Goal: Transaction & Acquisition: Register for event/course

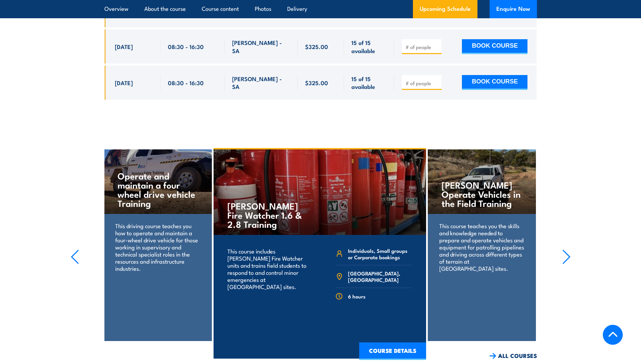
scroll to position [1420, 0]
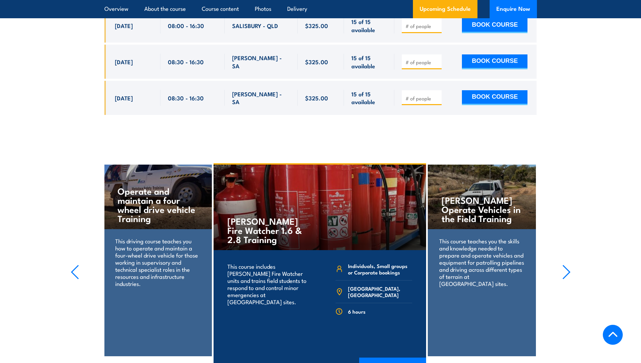
click at [565, 265] on icon "button" at bounding box center [567, 272] width 8 height 15
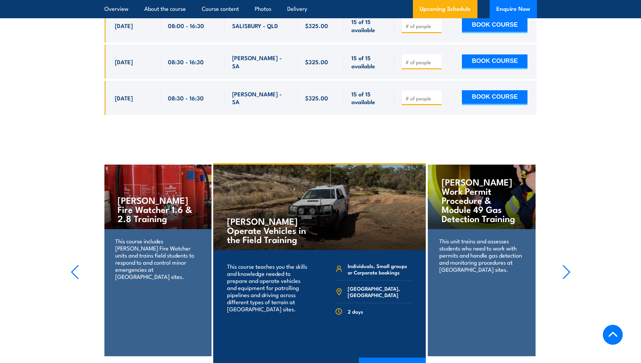
click at [565, 265] on icon "button" at bounding box center [567, 272] width 8 height 15
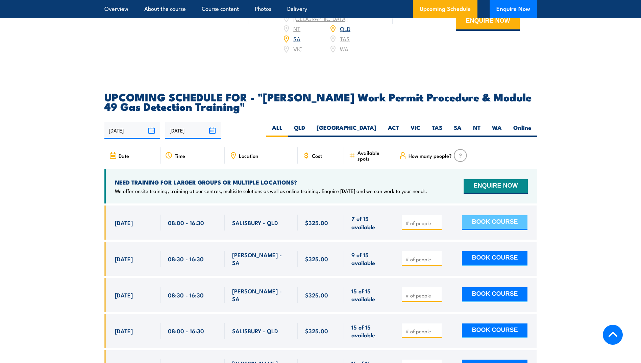
scroll to position [1048, 0]
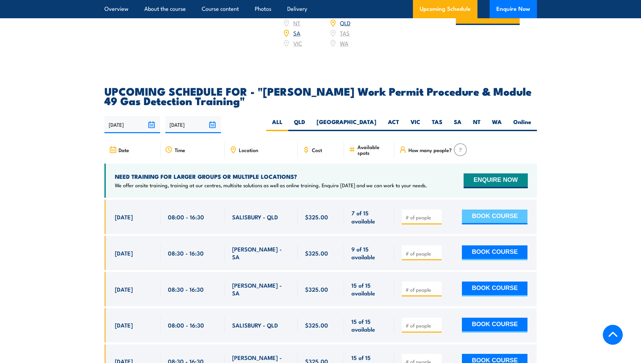
click at [481, 210] on button "BOOK COURSE" at bounding box center [495, 217] width 66 height 15
click at [420, 214] on input "number" at bounding box center [423, 217] width 34 height 7
type input "2"
click at [481, 210] on button "BOOK COURSE" at bounding box center [495, 217] width 66 height 15
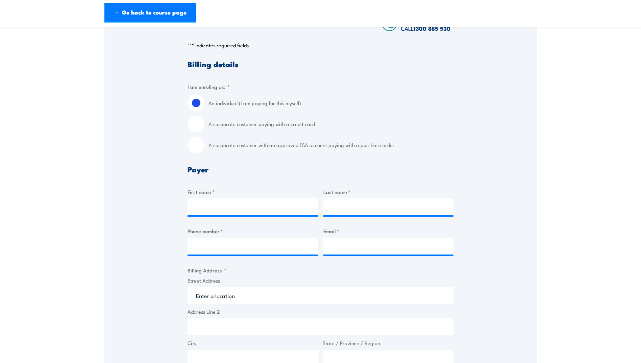
scroll to position [135, 0]
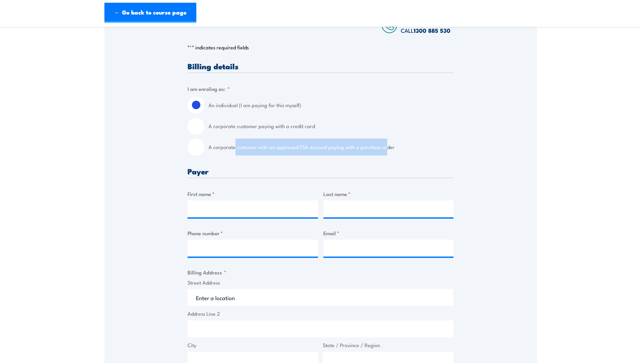
drag, startPoint x: 235, startPoint y: 147, endPoint x: 385, endPoint y: 147, distance: 150.1
click at [385, 147] on label "A corporate customer with an approved FSA account paying with a purchase order" at bounding box center [331, 147] width 245 height 17
drag, startPoint x: 384, startPoint y: 147, endPoint x: 330, endPoint y: 148, distance: 54.1
click at [330, 148] on label "A corporate customer with an approved FSA account paying with a purchase order" at bounding box center [331, 147] width 245 height 17
click at [205, 148] on input "A corporate customer with an approved FSA account paying with a purchase order" at bounding box center [196, 147] width 17 height 17
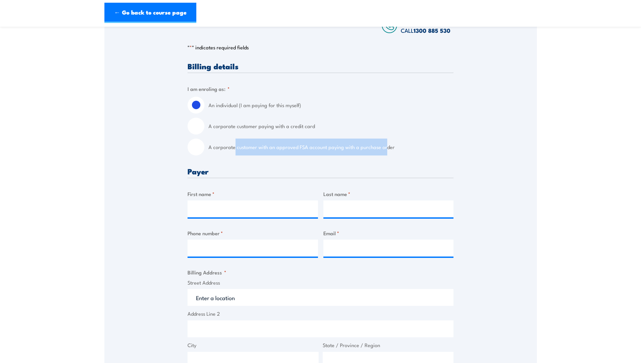
radio input "true"
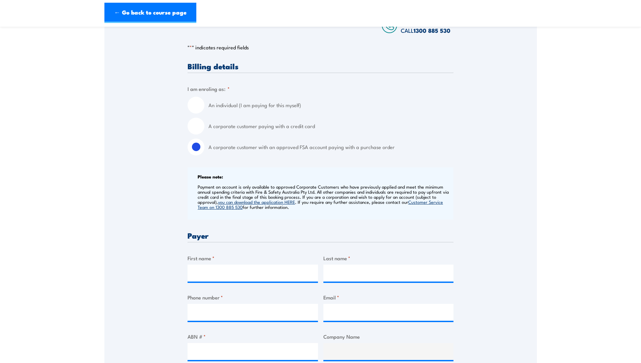
click at [247, 128] on label "A corporate customer paying with a credit card" at bounding box center [331, 126] width 245 height 17
click at [205, 128] on input "A corporate customer paying with a credit card" at bounding box center [196, 126] width 17 height 17
radio input "true"
click at [189, 105] on input "An individual (I am paying for this myself)" at bounding box center [196, 105] width 17 height 17
radio input "true"
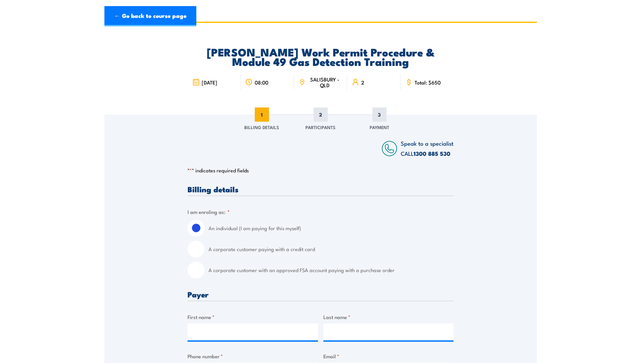
scroll to position [0, 0]
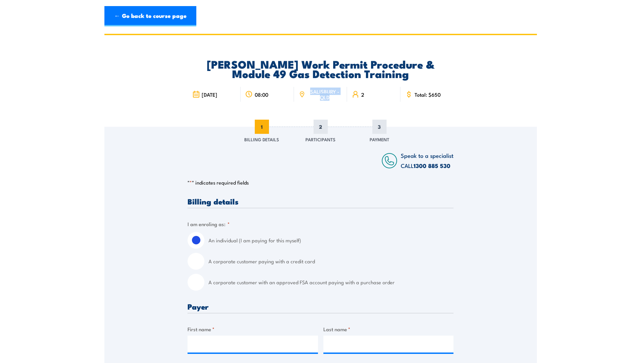
drag, startPoint x: 312, startPoint y: 91, endPoint x: 336, endPoint y: 96, distance: 24.5
click at [336, 96] on span "SALISBURY - QLD" at bounding box center [324, 94] width 35 height 11
copy span "SALISBURY - QLD"
click at [146, 24] on link "← Go back to course page" at bounding box center [150, 16] width 92 height 20
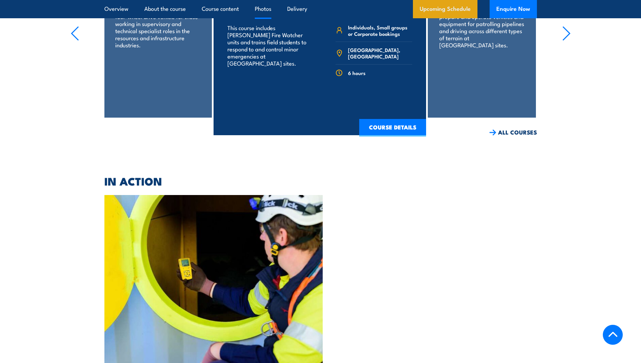
scroll to position [1658, 0]
